Goal: Transaction & Acquisition: Purchase product/service

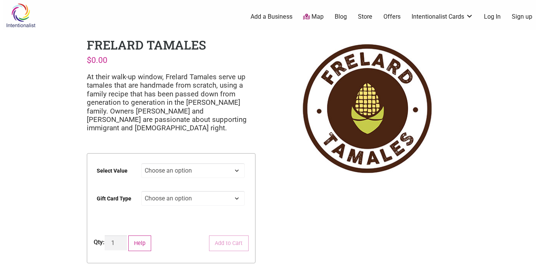
click at [168, 172] on select "Choose an option $25 $50 $100 $200 $500" at bounding box center [193, 170] width 104 height 15
click at [141, 163] on select "Choose an option $25 $50 $100 $200 $500" at bounding box center [193, 170] width 104 height 15
select select "$200"
click at [167, 205] on select "Choose an option Physical" at bounding box center [193, 198] width 104 height 15
select select "Physical"
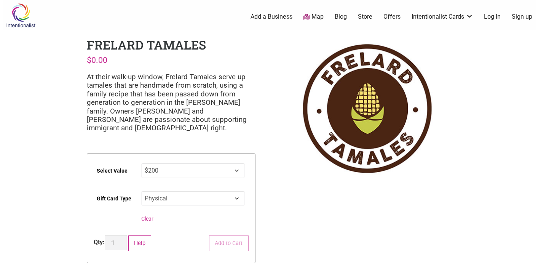
click at [141, 191] on select "Choose an option Physical" at bounding box center [193, 198] width 104 height 15
select select "$200"
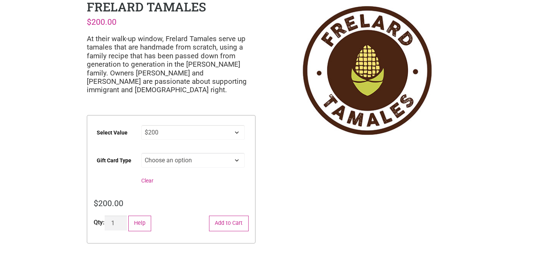
scroll to position [40, 0]
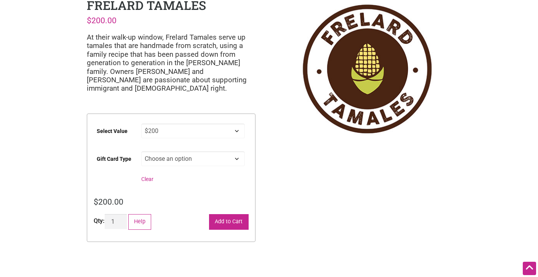
click at [228, 214] on button "Add to Cart" at bounding box center [229, 222] width 40 height 16
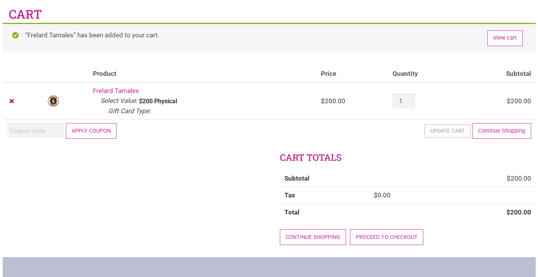
scroll to position [32, 0]
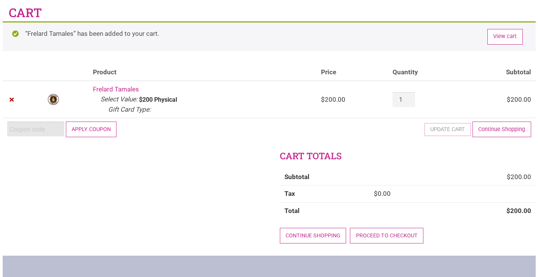
click at [19, 125] on input "Coupon:" at bounding box center [35, 129] width 57 height 15
type input "2025JUNTOS"
click at [82, 127] on button "Apply coupon" at bounding box center [91, 130] width 51 height 16
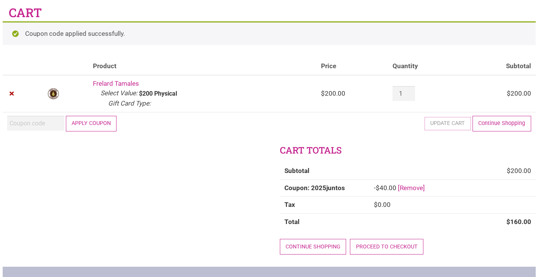
scroll to position [33, 0]
click at [387, 250] on link "Proceed to checkout" at bounding box center [387, 246] width 74 height 16
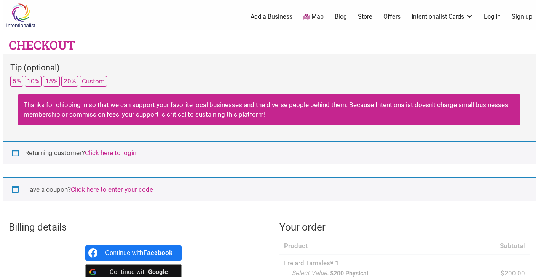
select select "WA"
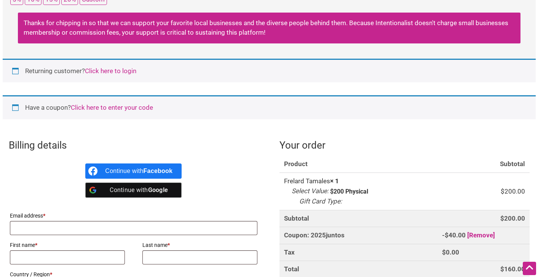
scroll to position [83, 0]
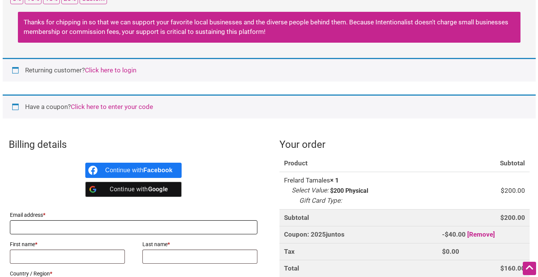
click at [174, 224] on input "Email address *" at bounding box center [134, 227] width 248 height 14
type input "cealan.c.clifford@gmail.com"
type input "Cealan"
type input "Clifford"
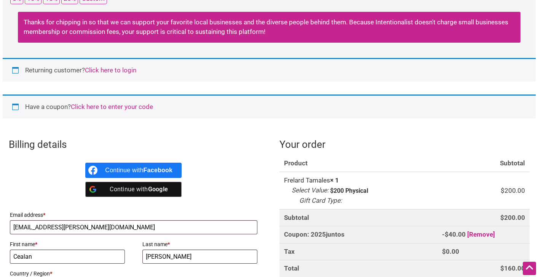
type input "1521 NW 54th Street"
type input "Seattle"
type input "98107"
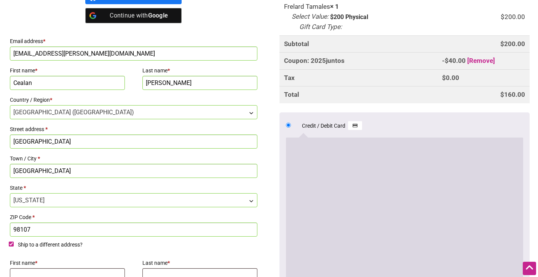
scroll to position [257, 0]
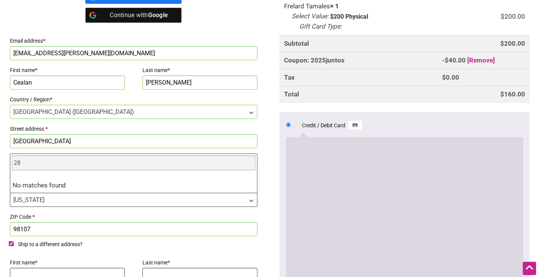
type input "2"
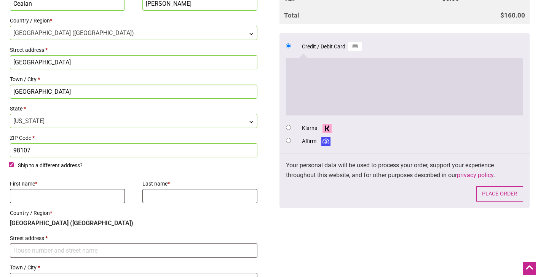
scroll to position [335, 0]
click at [34, 167] on span "Ship to a different address?" at bounding box center [50, 166] width 65 height 6
click at [14, 167] on input "Ship to a different address?" at bounding box center [11, 165] width 5 height 5
checkbox input "false"
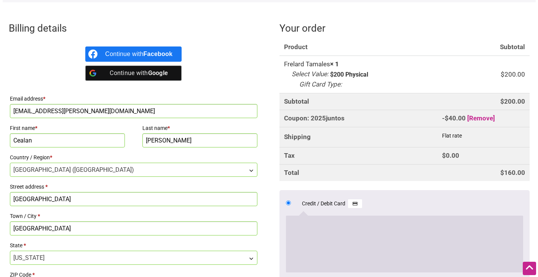
scroll to position [311, 0]
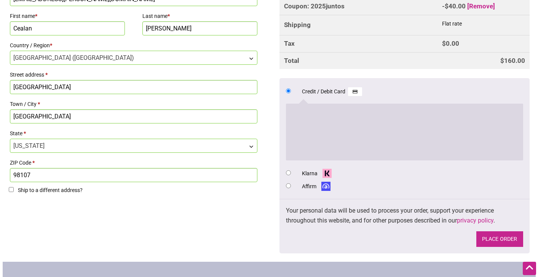
click at [496, 241] on button "Place order" at bounding box center [500, 239] width 47 height 16
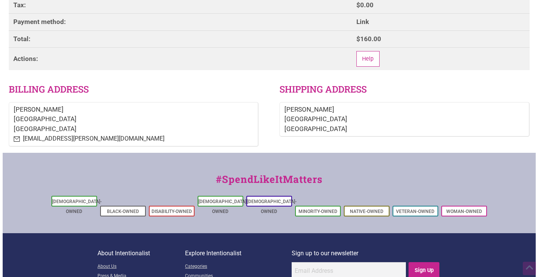
scroll to position [256, 0]
